Goal: Information Seeking & Learning: Find specific fact

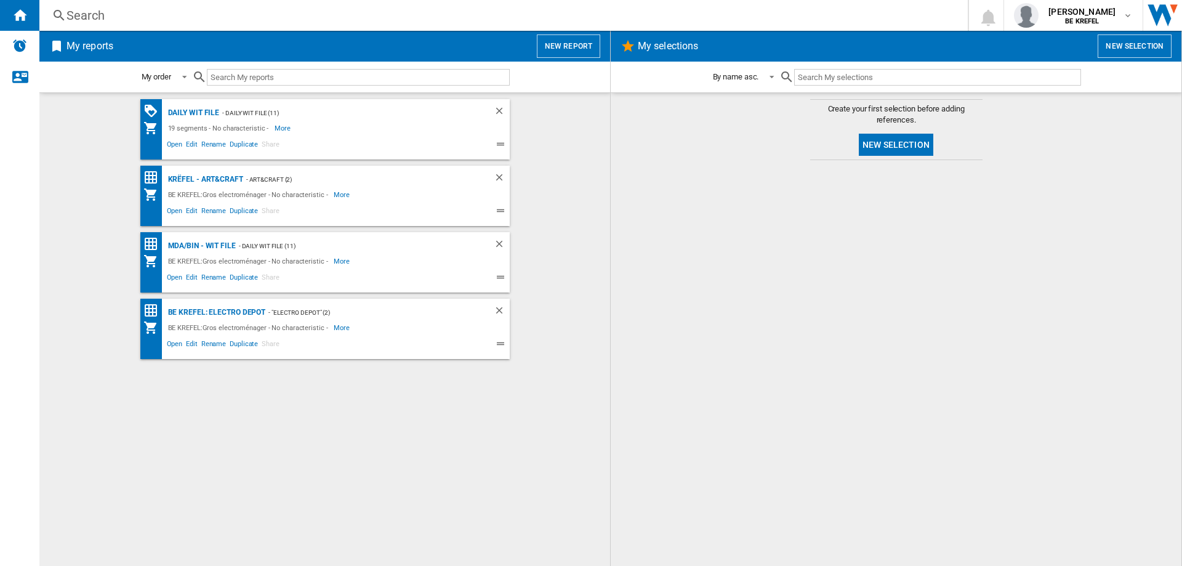
click at [84, 12] on div "Search" at bounding box center [500, 15] width 869 height 17
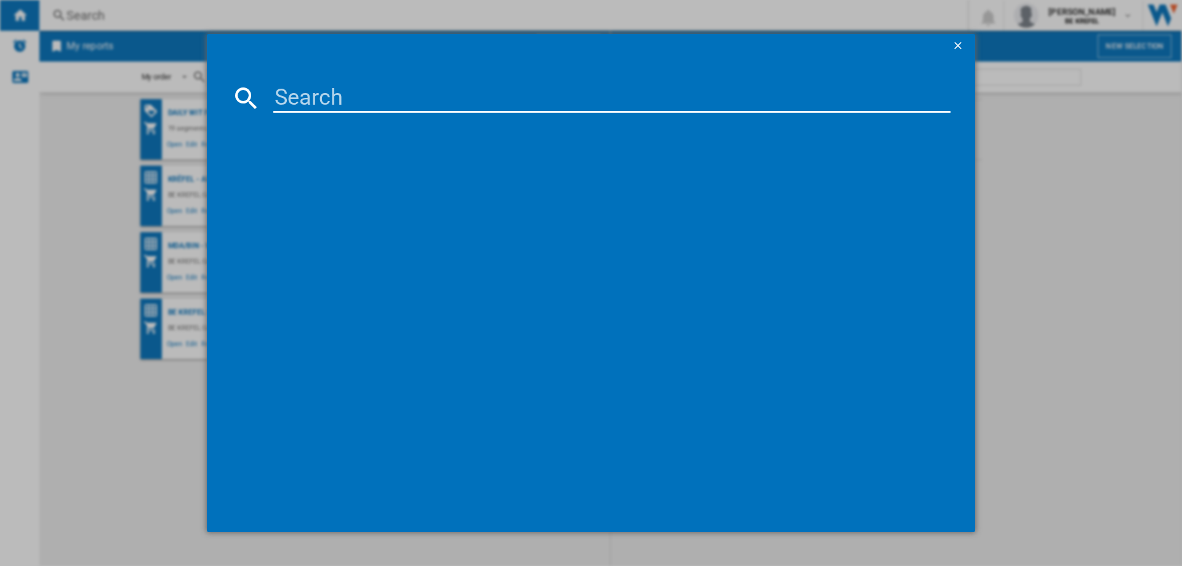
click at [334, 103] on input at bounding box center [611, 98] width 677 height 30
type input "21008843"
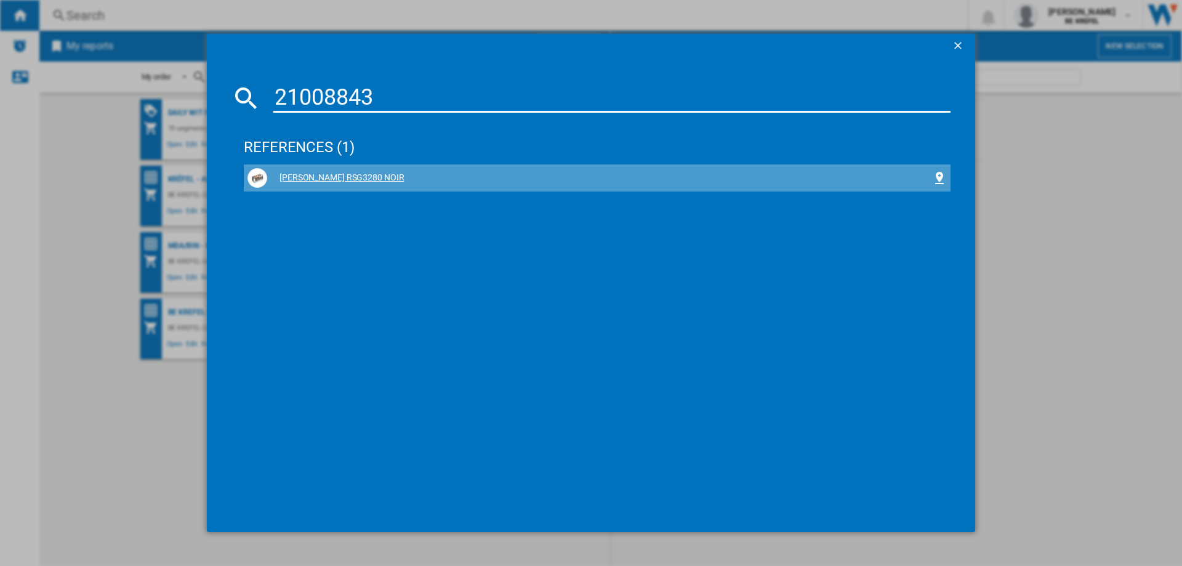
click at [329, 175] on div "[PERSON_NAME] RSG3280 NOIR" at bounding box center [599, 178] width 665 height 12
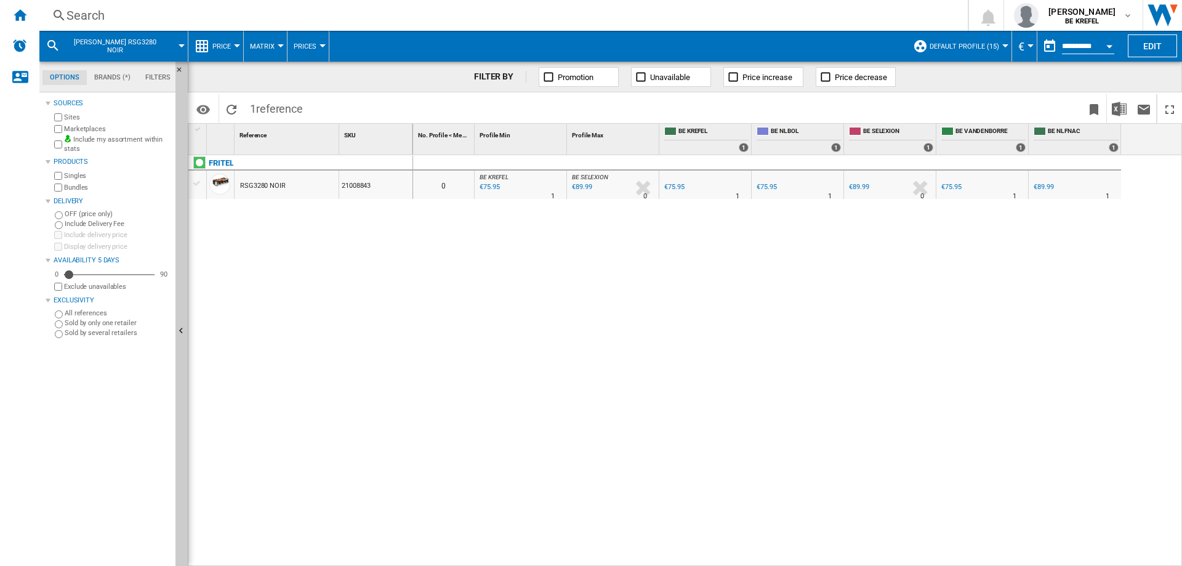
click at [947, 186] on div "€75.95" at bounding box center [951, 187] width 20 height 8
